Goal: Task Accomplishment & Management: Use online tool/utility

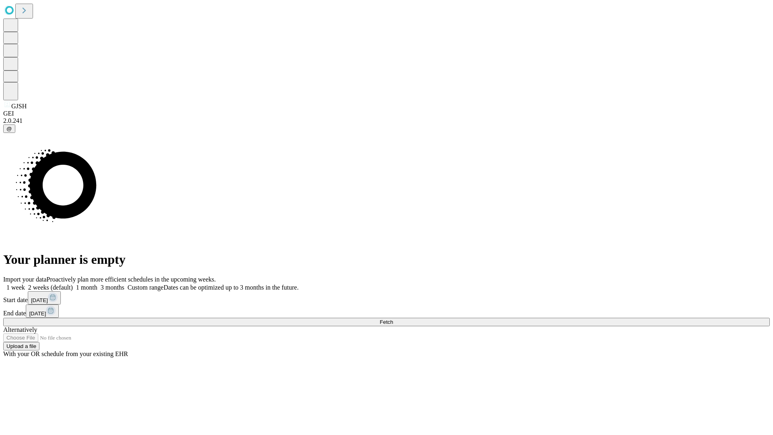
click at [393, 319] on span "Fetch" at bounding box center [386, 322] width 13 height 6
